Goal: Transaction & Acquisition: Download file/media

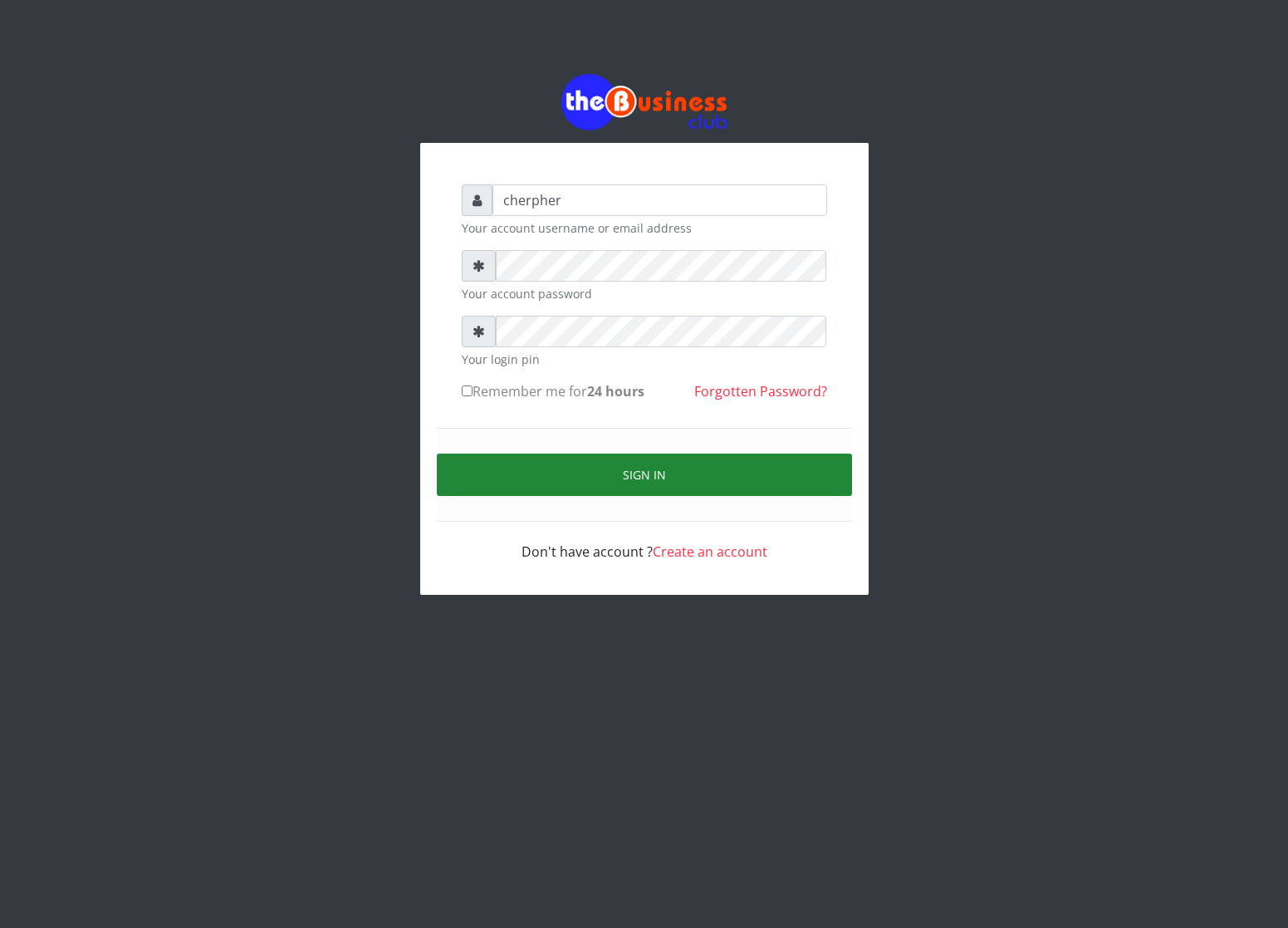
click at [633, 483] on button "Sign in" at bounding box center [644, 474] width 415 height 42
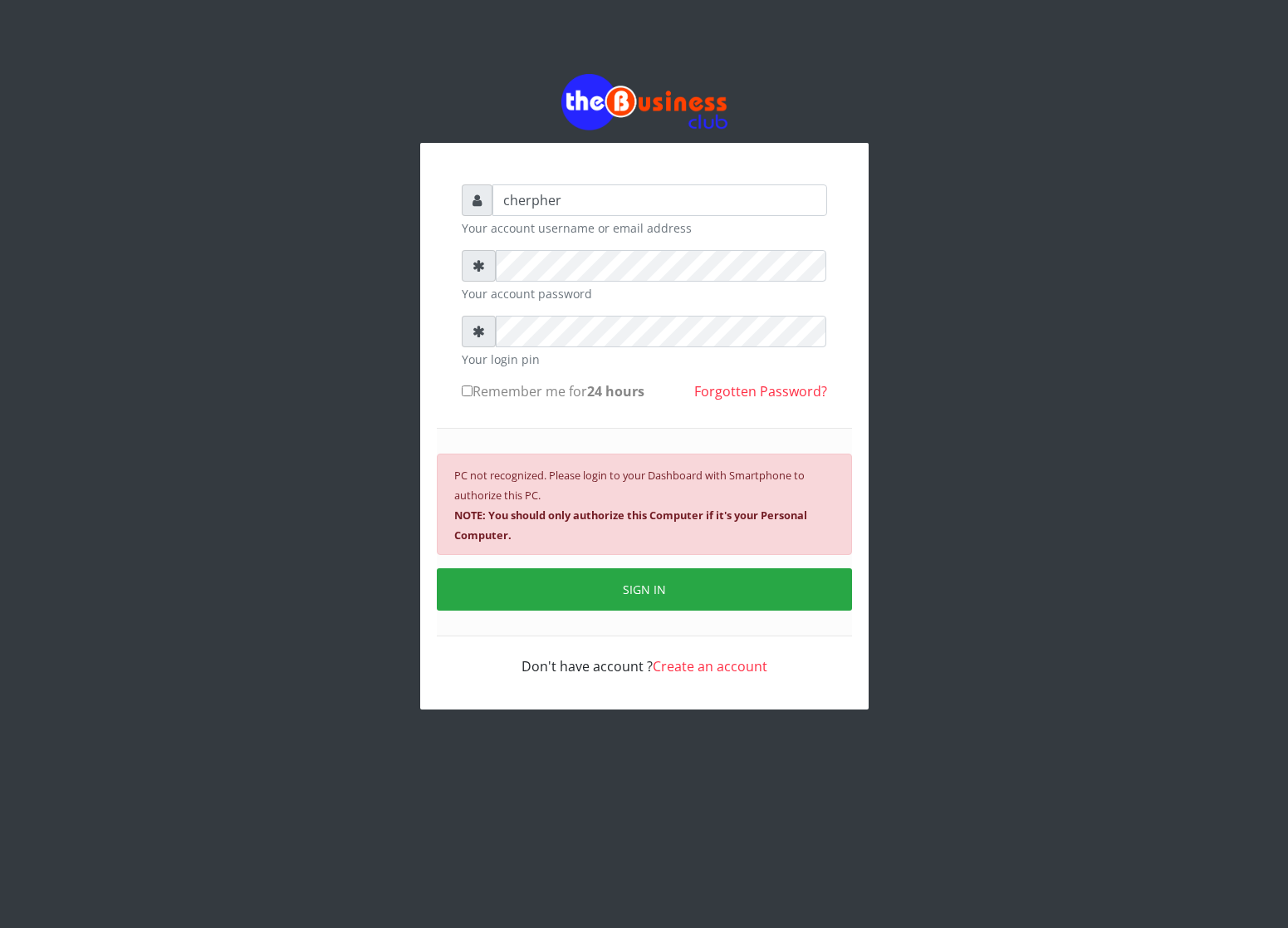
click at [469, 386] on label "Remember me for 24 hours" at bounding box center [553, 391] width 183 height 20
click at [469, 386] on input "Remember me for 24 hours" at bounding box center [467, 391] width 11 height 11
checkbox input "true"
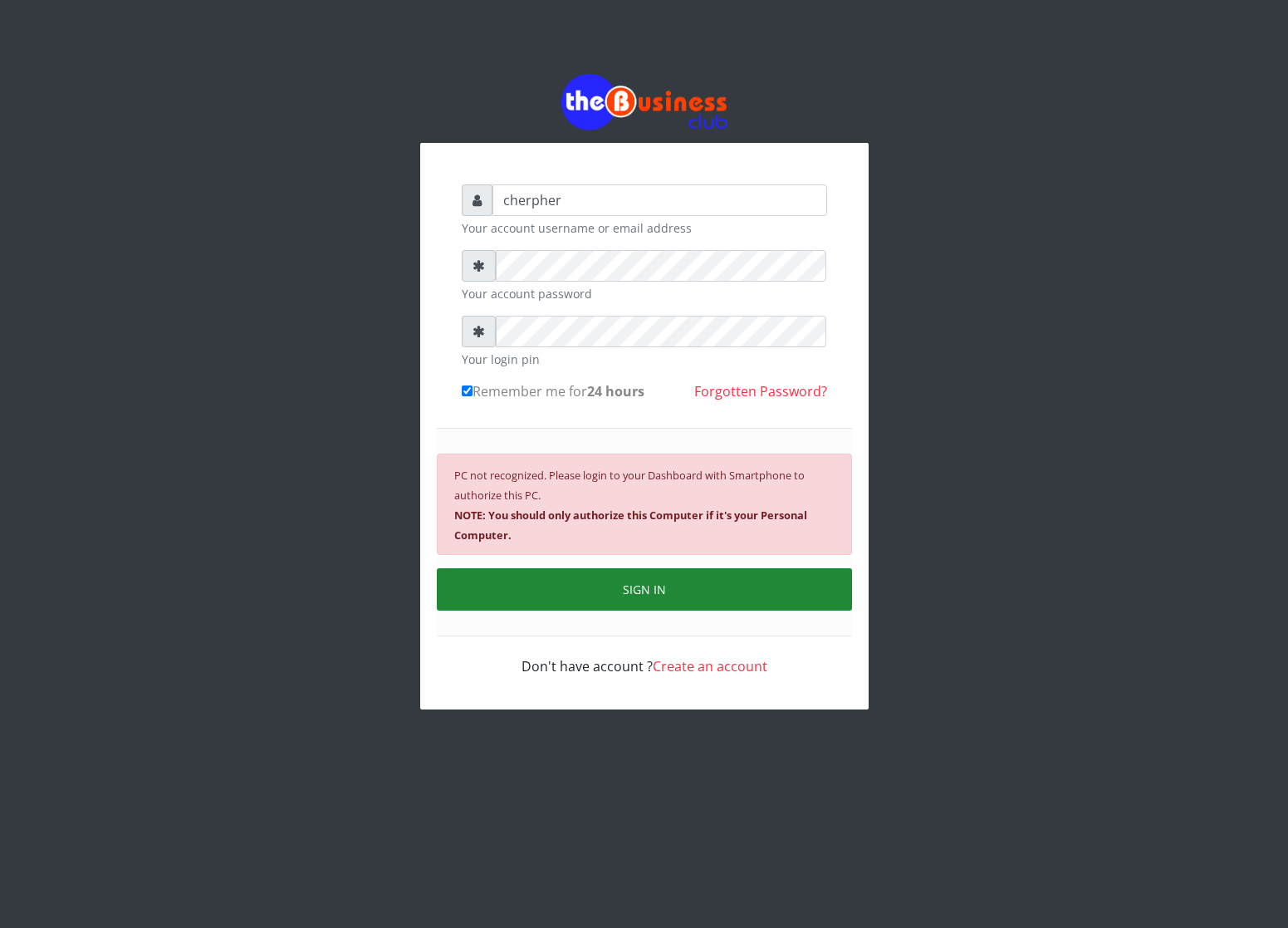
click at [517, 585] on button "SIGN IN" at bounding box center [644, 589] width 415 height 42
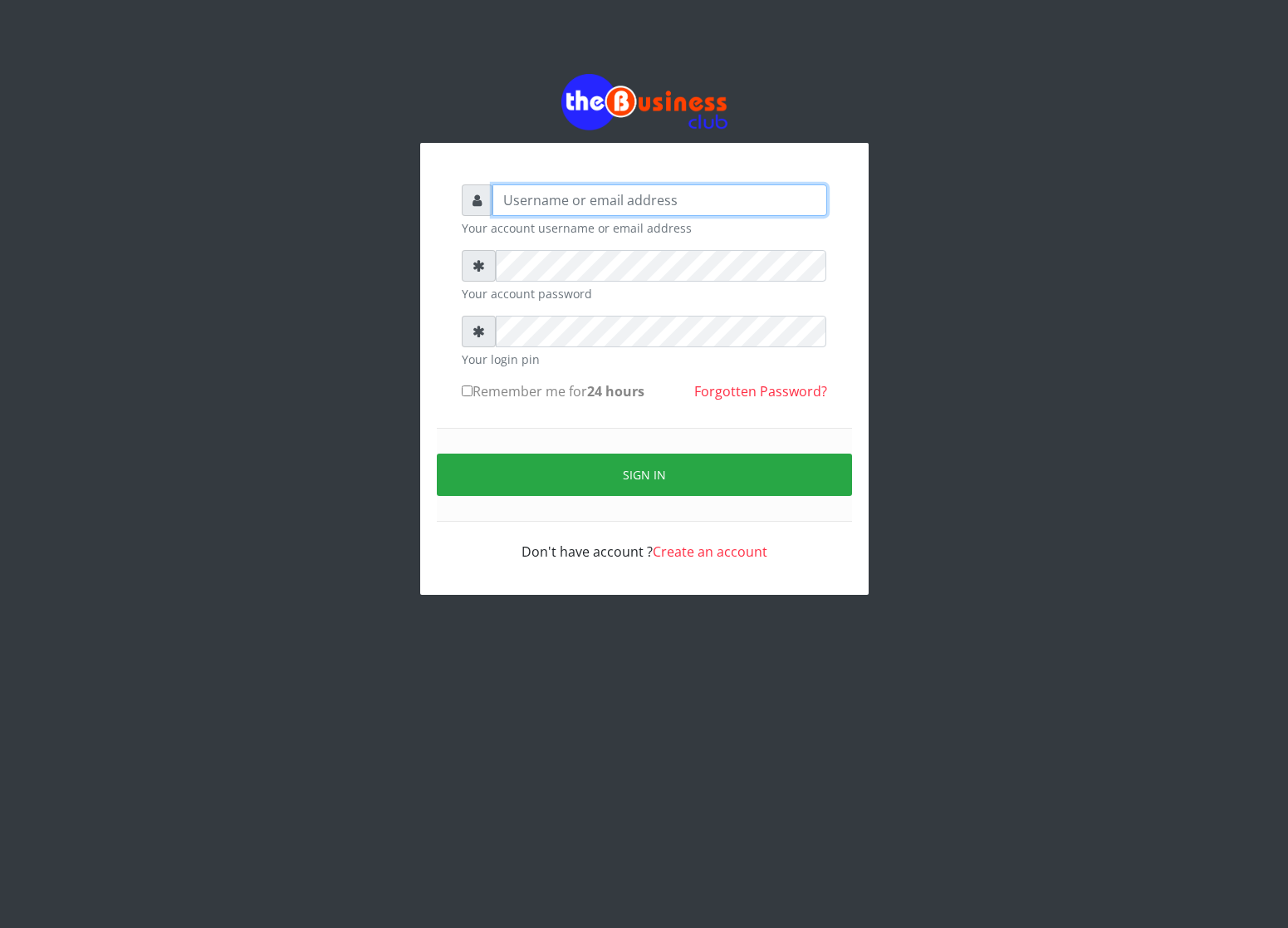
type input "cherpher"
click at [462, 377] on form "cherpher Your account username or email address Your account password Your logi…" at bounding box center [644, 373] width 366 height 377
click at [459, 392] on div "cherpher Your account username or email address Your account password Your logi…" at bounding box center [644, 373] width 399 height 410
click at [464, 389] on input "Remember me for 24 hours" at bounding box center [467, 391] width 11 height 11
checkbox input "true"
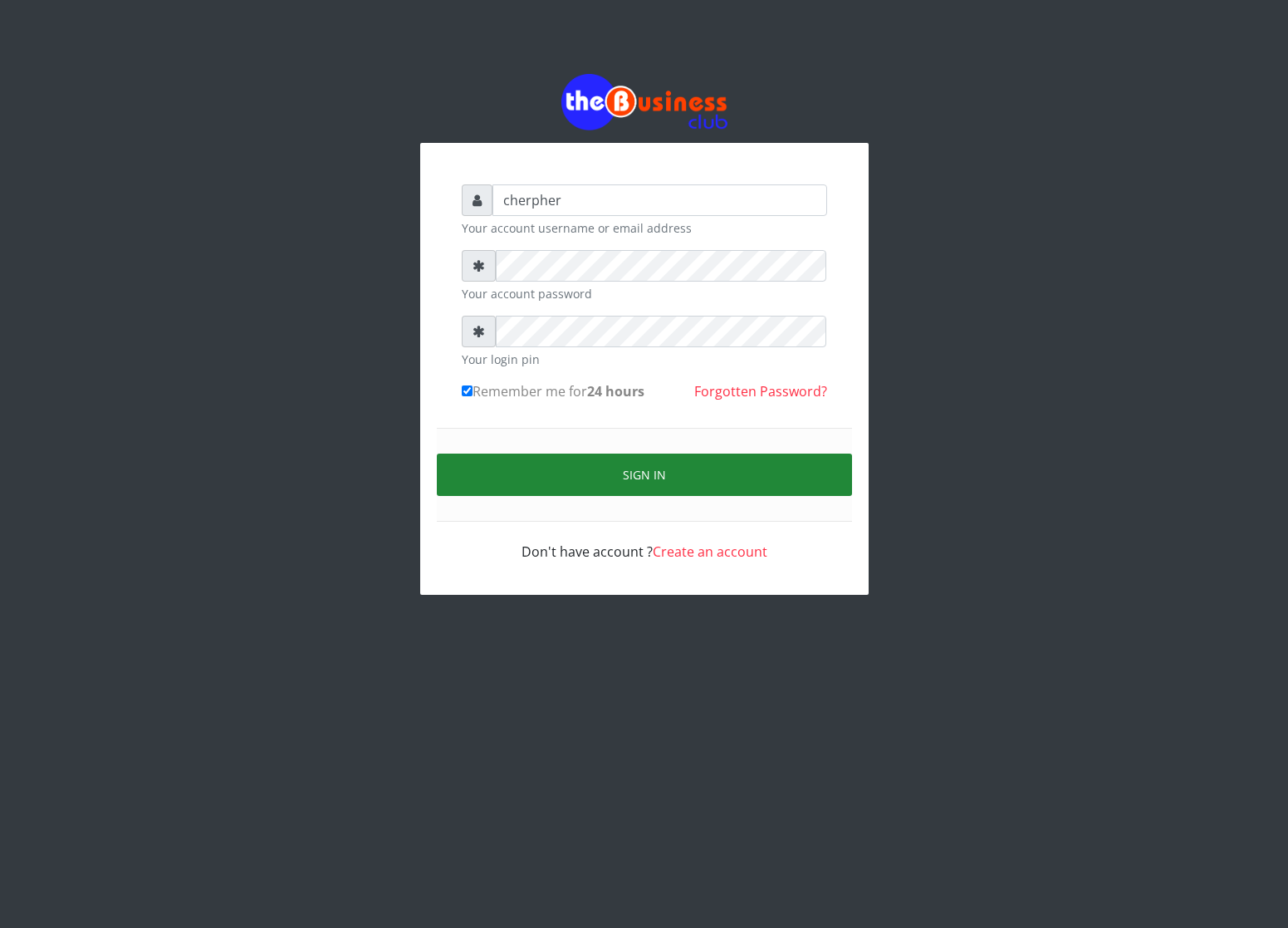
click at [578, 457] on button "Sign in" at bounding box center [644, 474] width 415 height 42
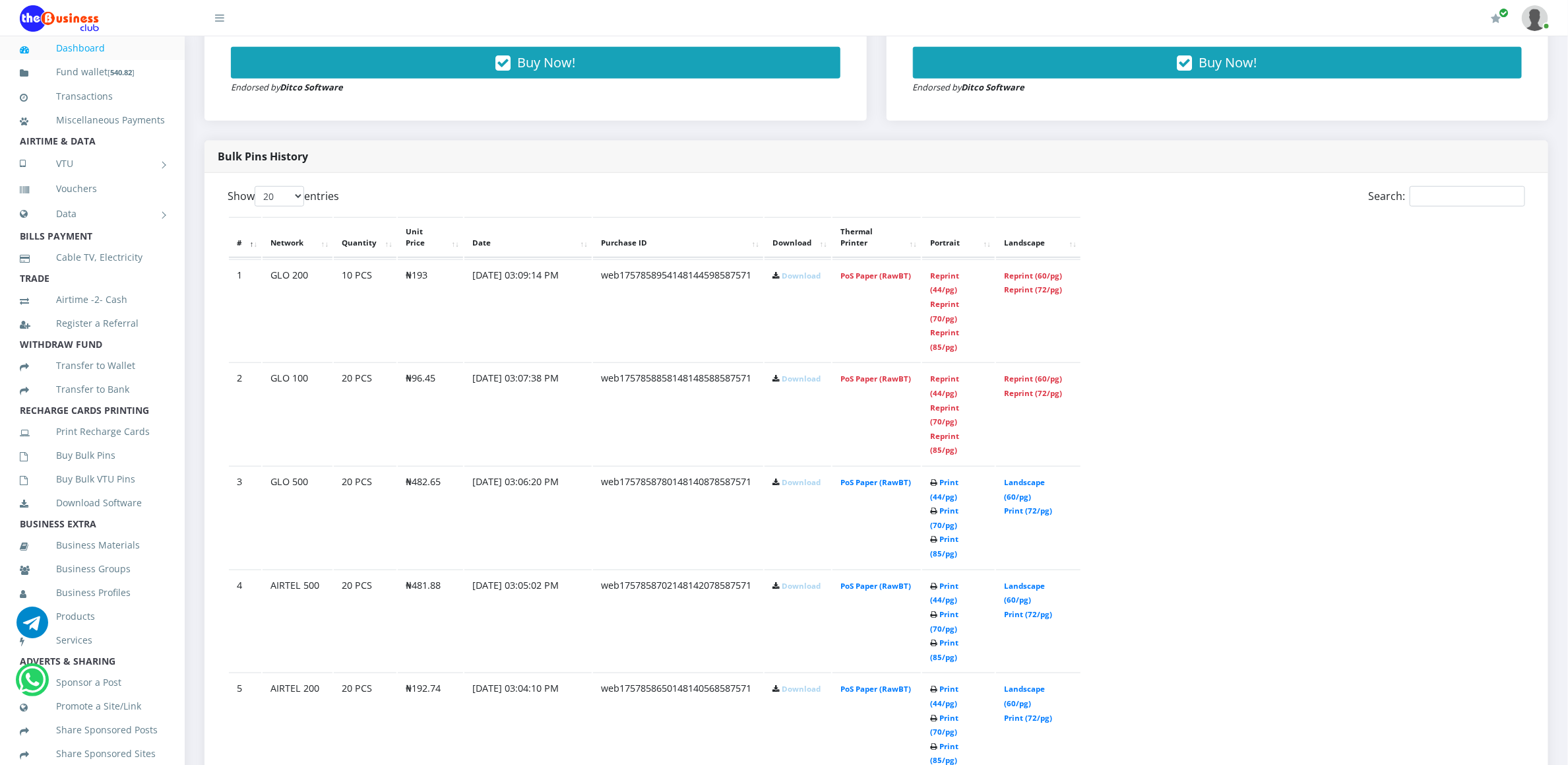
scroll to position [633, 0]
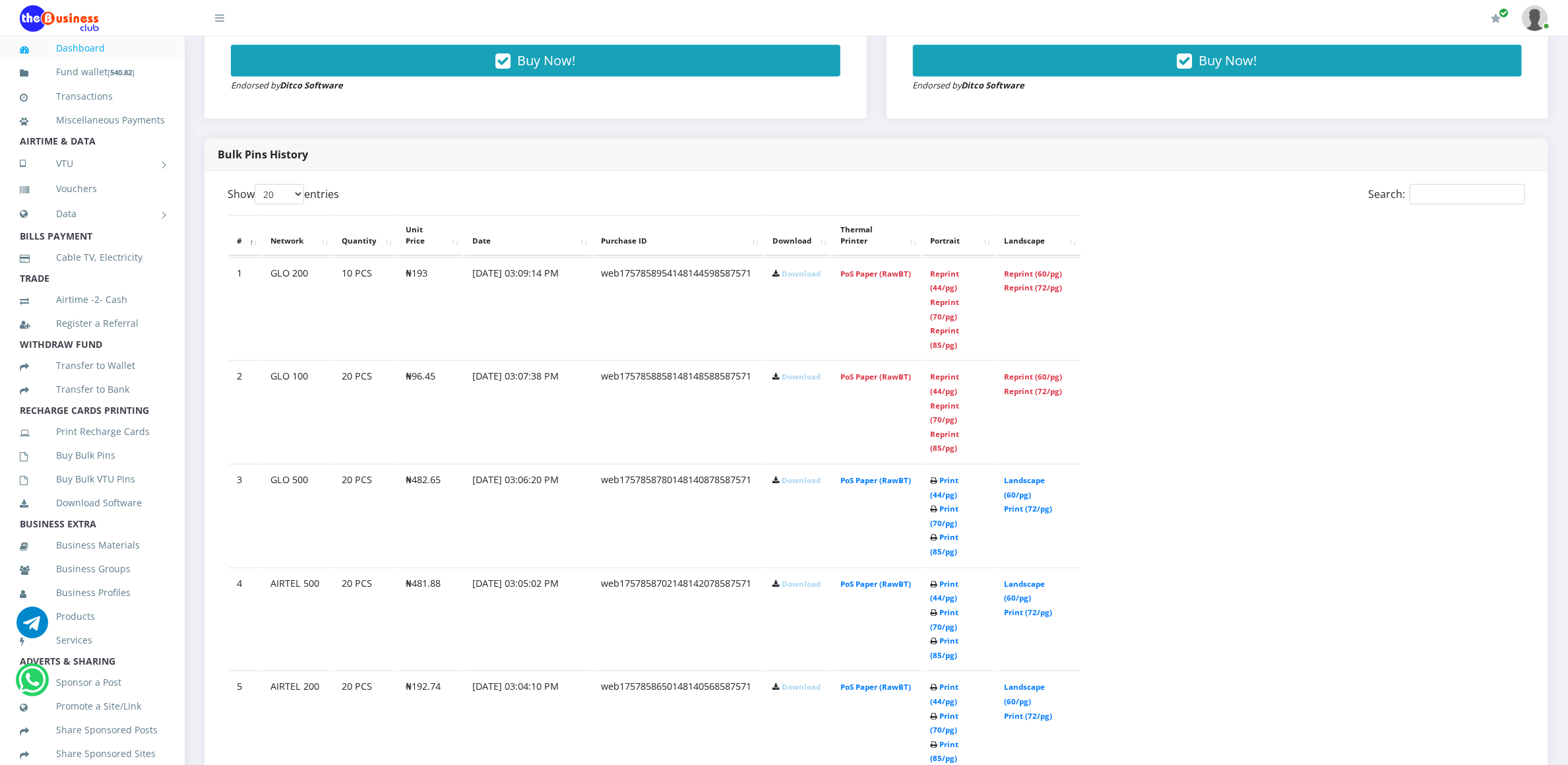
click at [772, 581] on icon at bounding box center [776, 585] width 7 height 8
click at [794, 475] on link "Download" at bounding box center [801, 480] width 39 height 10
click at [789, 682] on link "Download" at bounding box center [801, 687] width 39 height 10
click at [787, 475] on link "Download" at bounding box center [801, 480] width 39 height 10
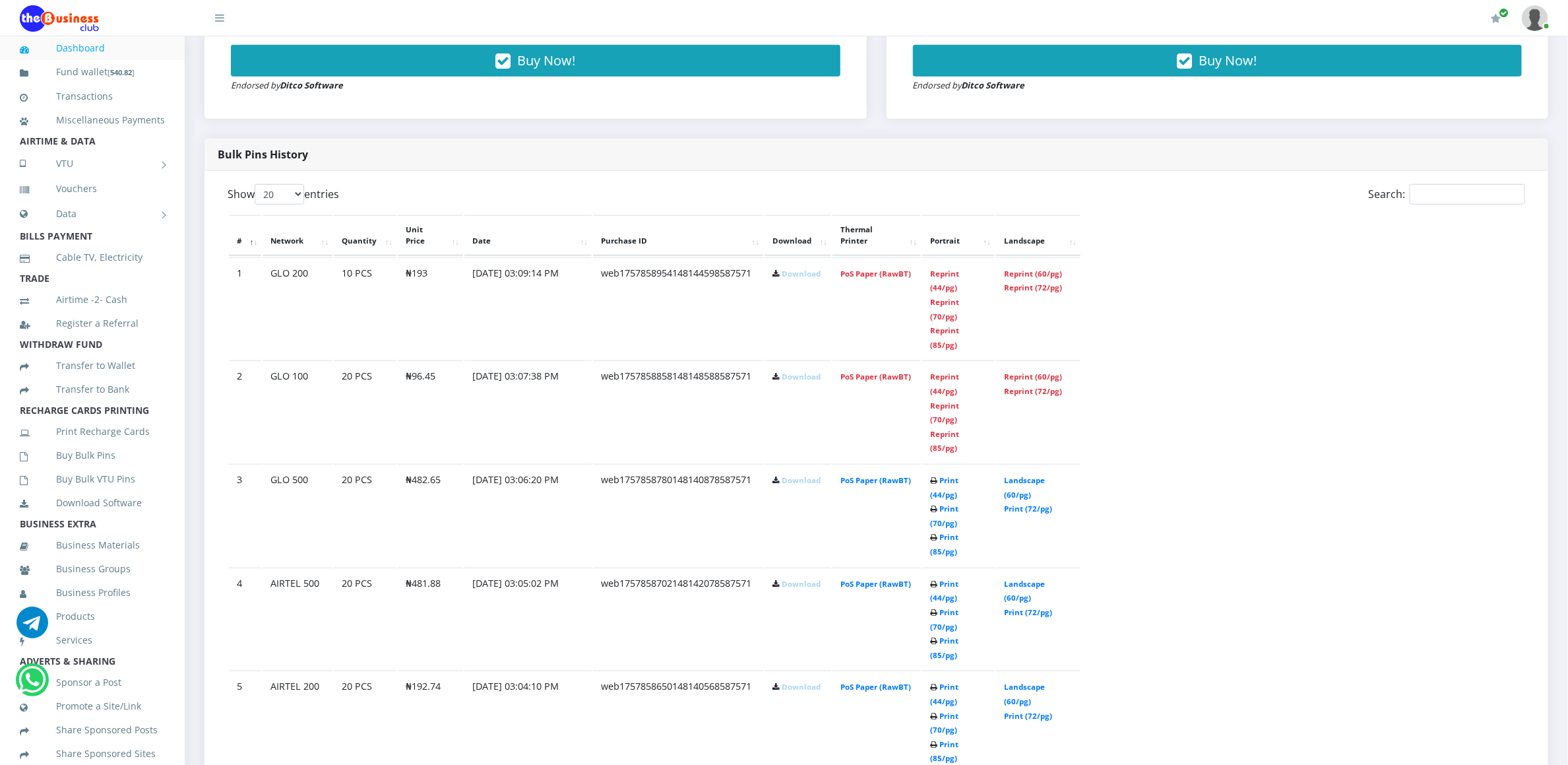
click at [784, 579] on link "Download" at bounding box center [801, 584] width 39 height 10
click at [783, 682] on link "Download" at bounding box center [801, 687] width 39 height 10
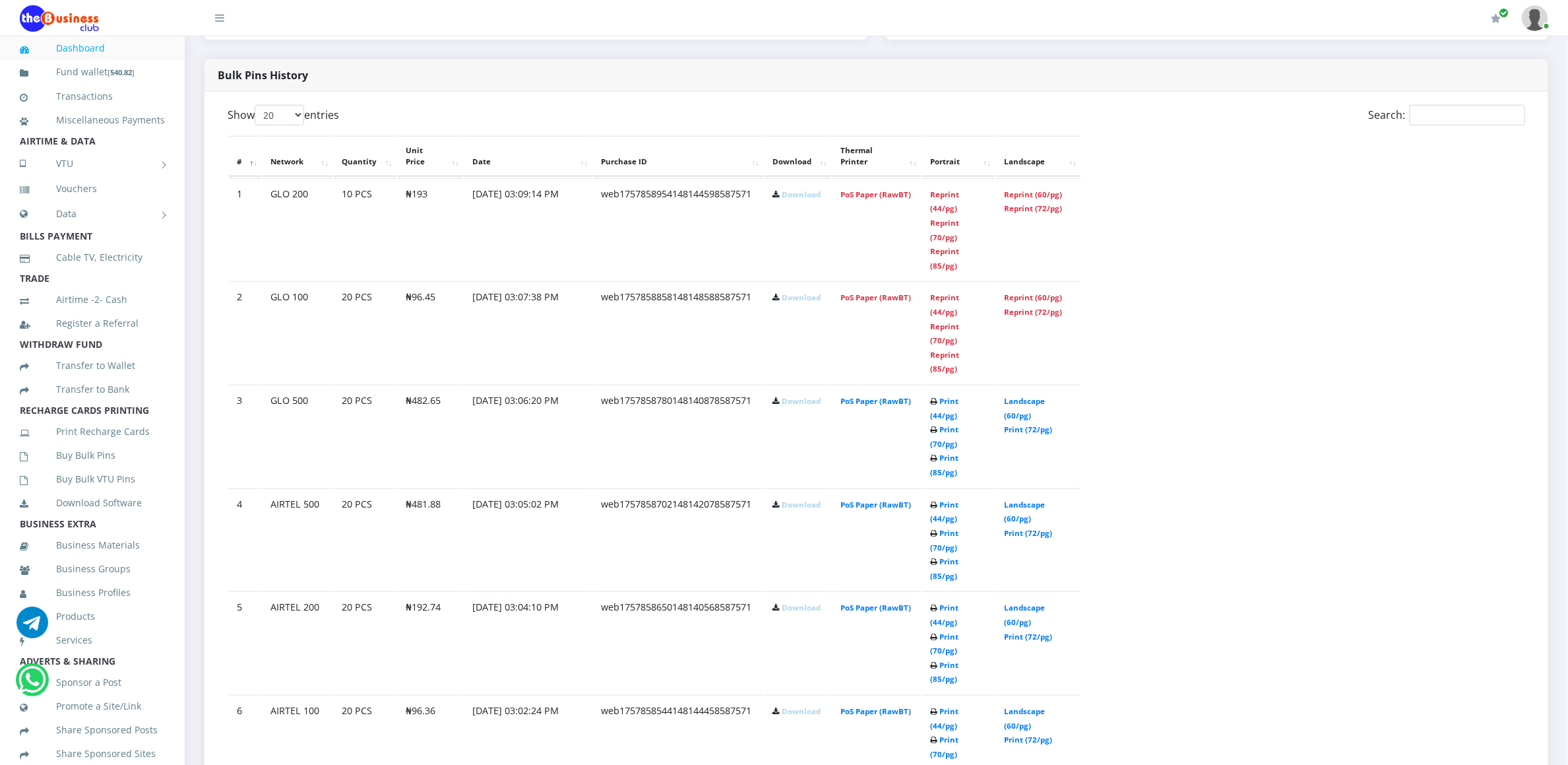
scroll to position [752, 0]
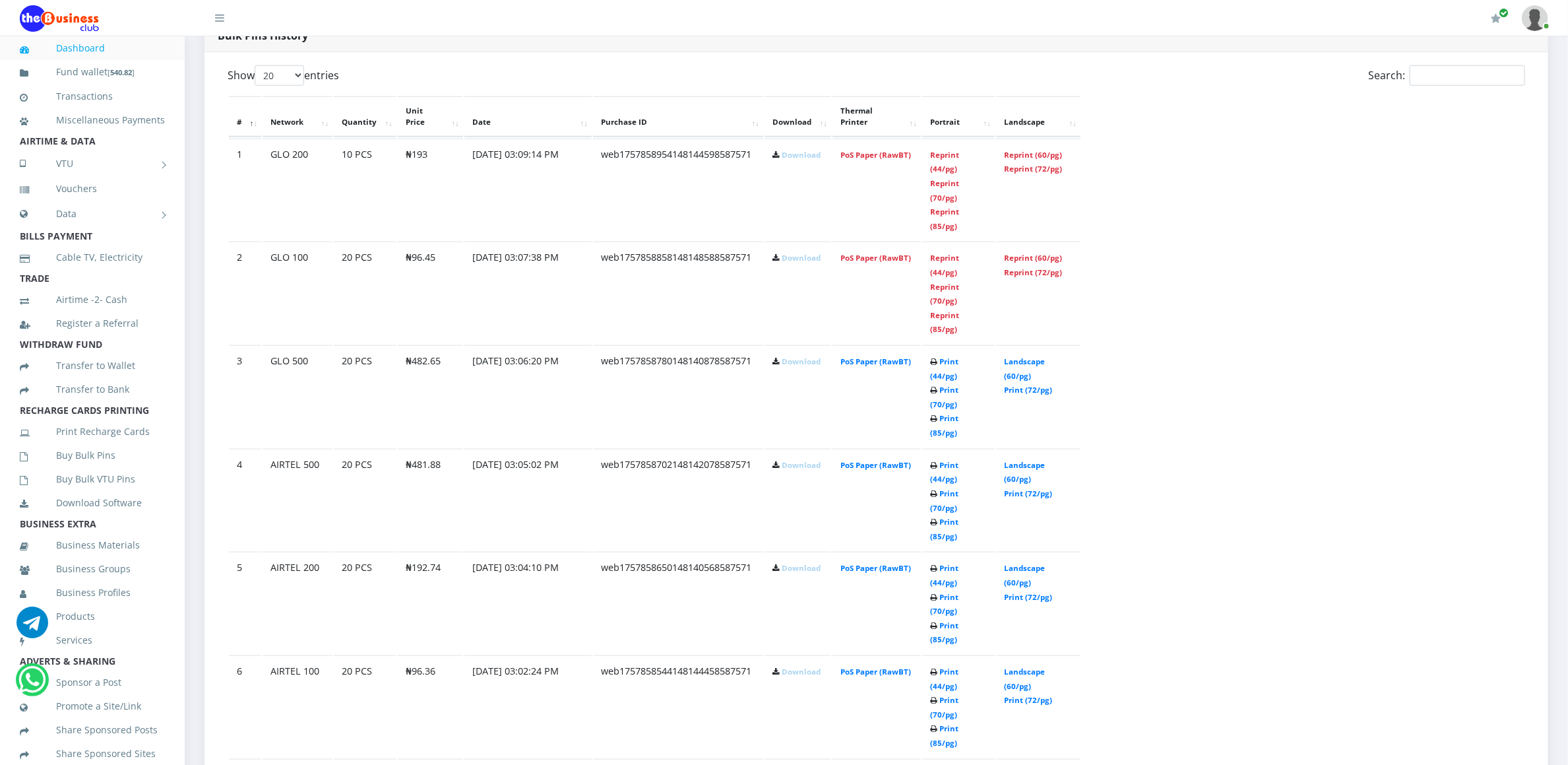
click at [786, 253] on link "Download" at bounding box center [801, 258] width 39 height 10
click at [796, 150] on link "Download" at bounding box center [801, 155] width 39 height 10
